Goal: Task Accomplishment & Management: Use online tool/utility

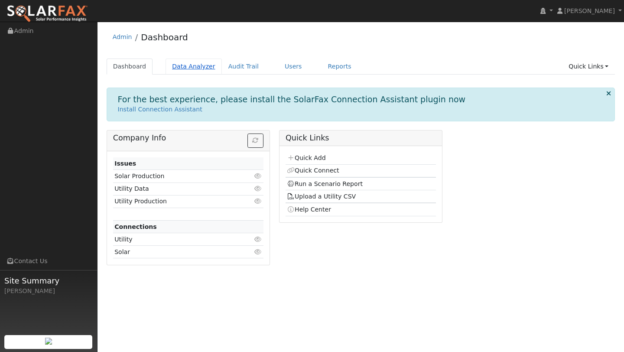
click at [214, 64] on link "Data Analyzer" at bounding box center [194, 67] width 56 height 16
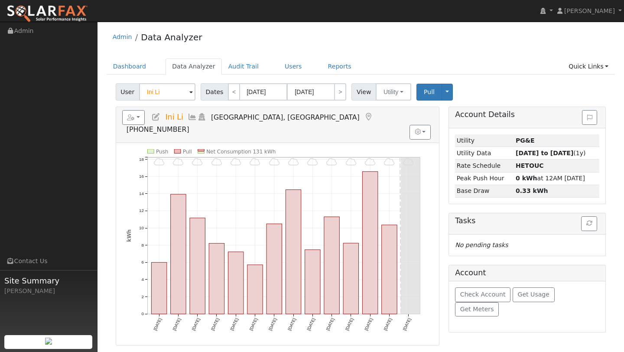
click at [182, 90] on input "Ini Li" at bounding box center [167, 91] width 56 height 17
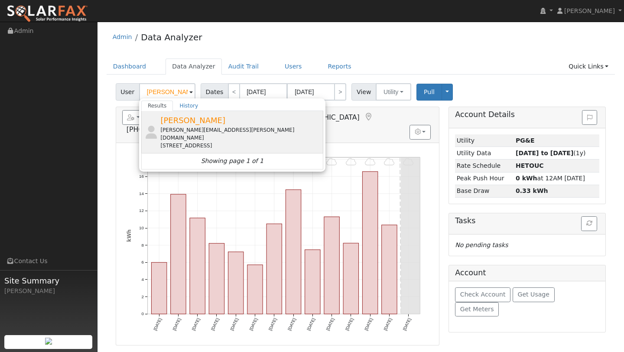
click at [173, 120] on span "[PERSON_NAME]" at bounding box center [192, 120] width 65 height 9
type input "[PERSON_NAME]"
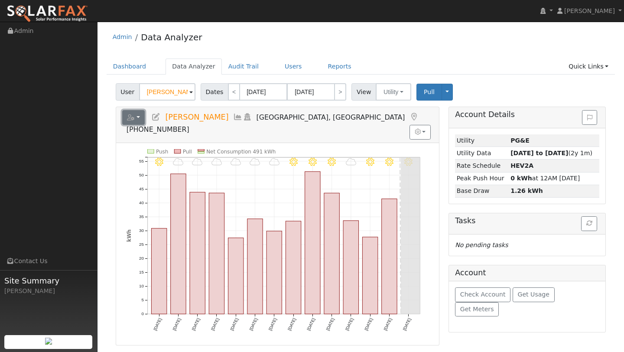
click at [143, 116] on button "button" at bounding box center [133, 117] width 23 height 15
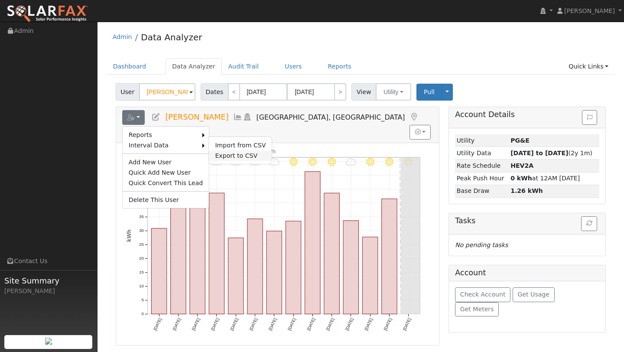
click at [214, 151] on link "Export to CSV" at bounding box center [240, 155] width 63 height 10
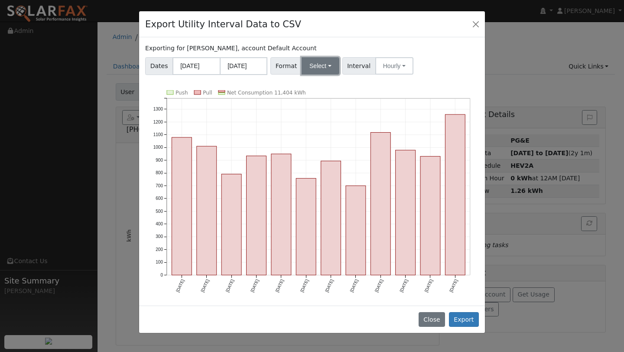
click at [310, 57] on button "Select" at bounding box center [321, 65] width 38 height 17
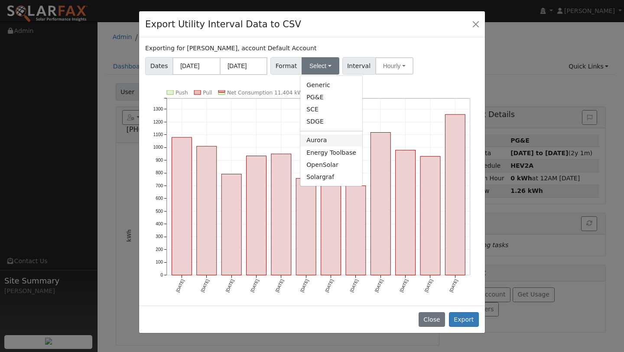
click at [317, 139] on link "Aurora" at bounding box center [332, 140] width 62 height 12
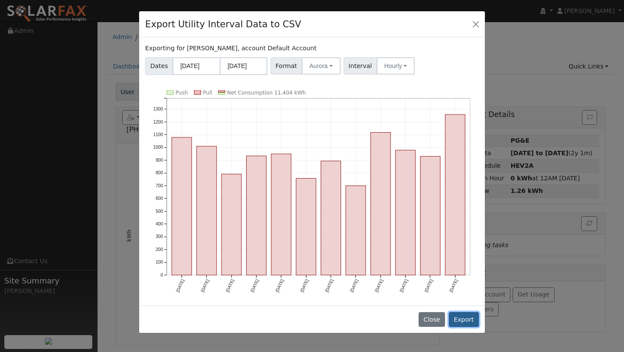
click at [467, 317] on button "Export" at bounding box center [464, 319] width 30 height 15
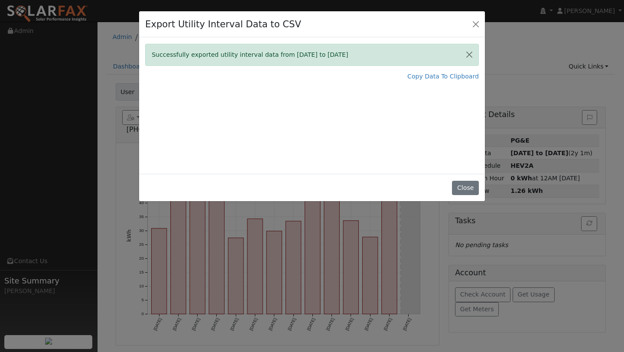
click at [428, 71] on div "Successfully exported utility interval data from [DATE] to [DATE] Copy Data To …" at bounding box center [312, 105] width 346 height 137
click at [428, 79] on link "Copy Data To Clipboard" at bounding box center [444, 76] width 72 height 9
click at [476, 20] on button "Close" at bounding box center [476, 24] width 12 height 12
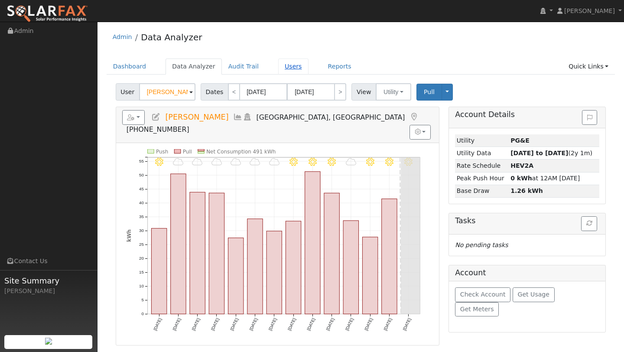
click at [281, 70] on link "Users" at bounding box center [293, 67] width 30 height 16
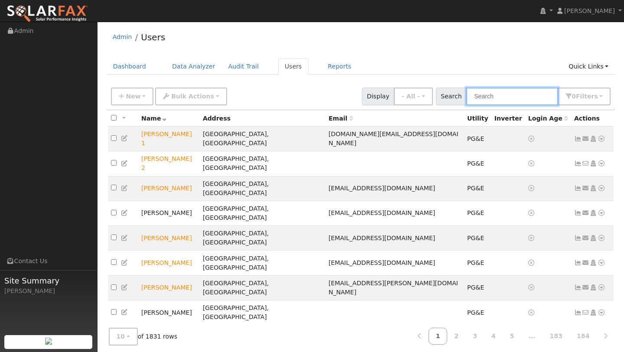
click at [523, 99] on input "text" at bounding box center [513, 97] width 92 height 18
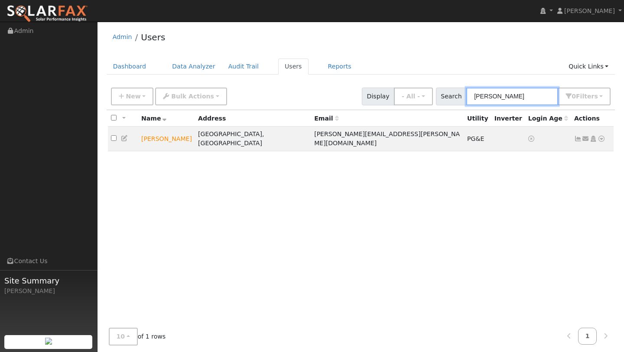
type input "[PERSON_NAME]"
click at [603, 136] on icon at bounding box center [602, 139] width 8 height 6
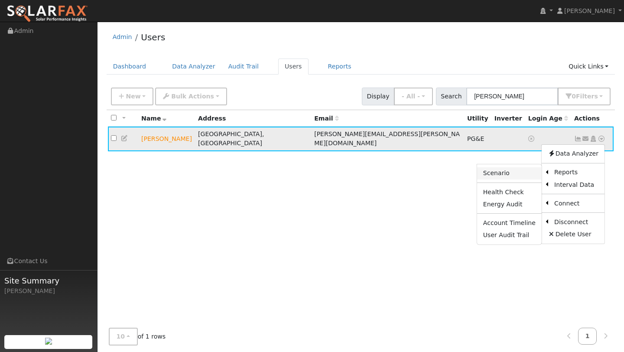
click at [527, 168] on link "Scenario" at bounding box center [509, 173] width 65 height 12
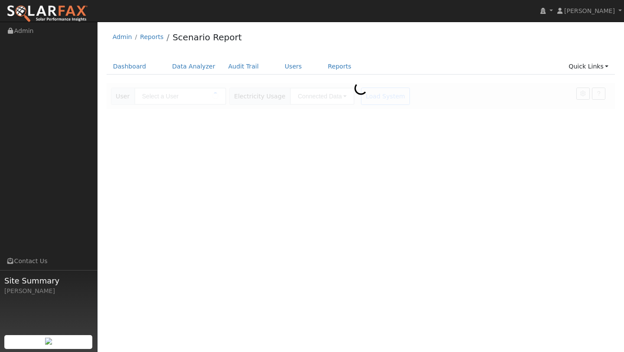
type input "[PERSON_NAME]"
type input "Pacific Gas & Electric"
